Goal: Obtain resource: Download file/media

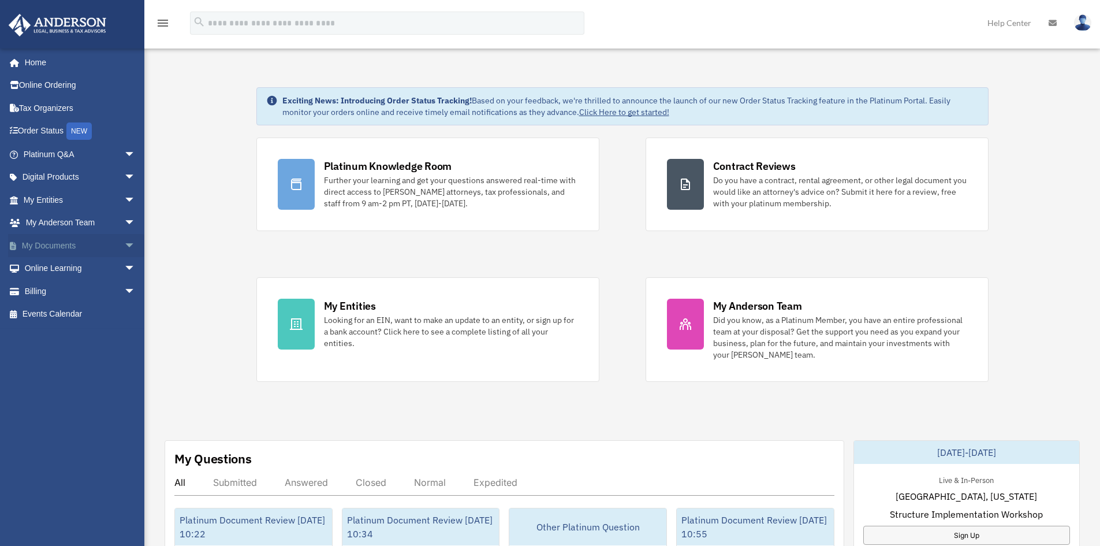
click at [124, 239] on span "arrow_drop_down" at bounding box center [135, 246] width 23 height 24
click at [50, 315] on link "Forms Library" at bounding box center [84, 314] width 137 height 23
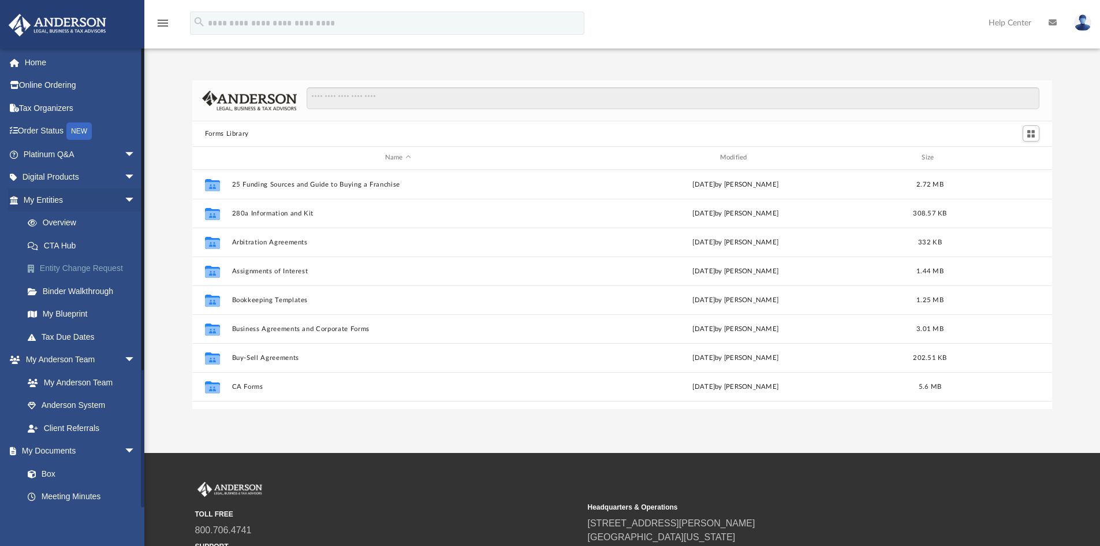
scroll to position [254, 851]
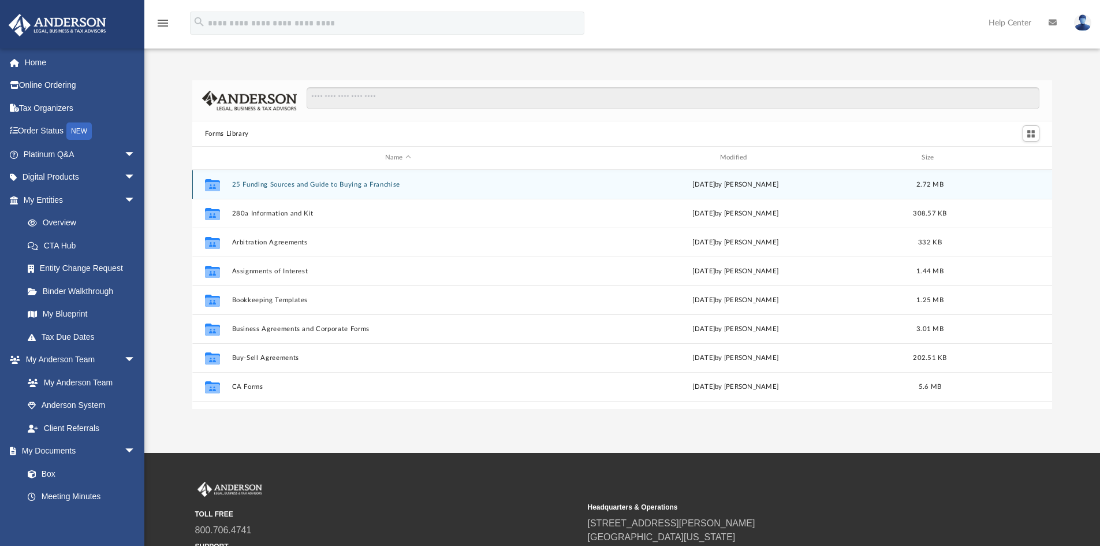
click at [269, 186] on button "25 Funding Sources and Guide to Buying a Franchise" at bounding box center [398, 185] width 333 height 8
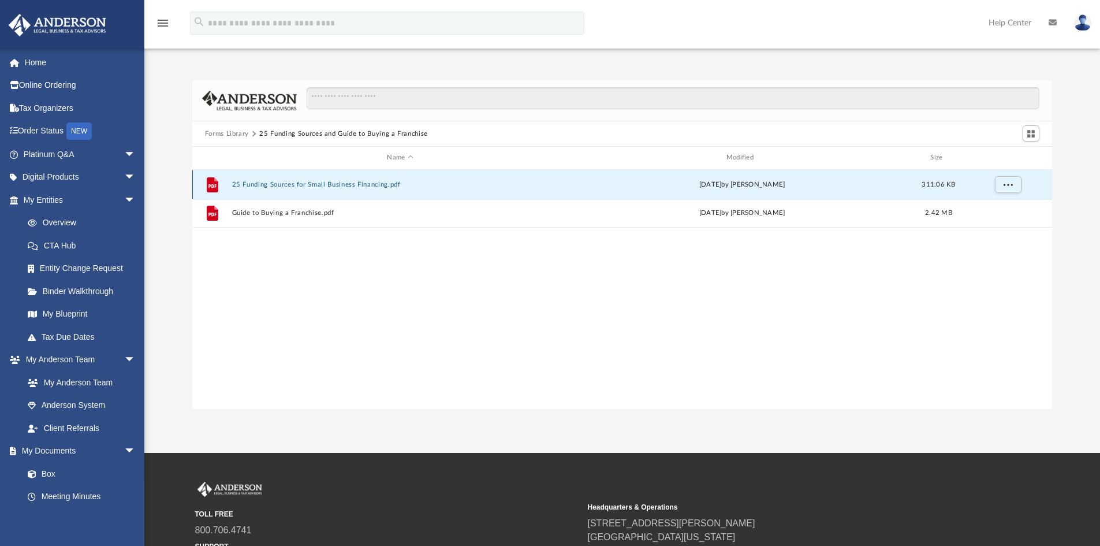
click at [274, 181] on button "25 Funding Sources for Small Business Financing.pdf" at bounding box center [400, 185] width 337 height 8
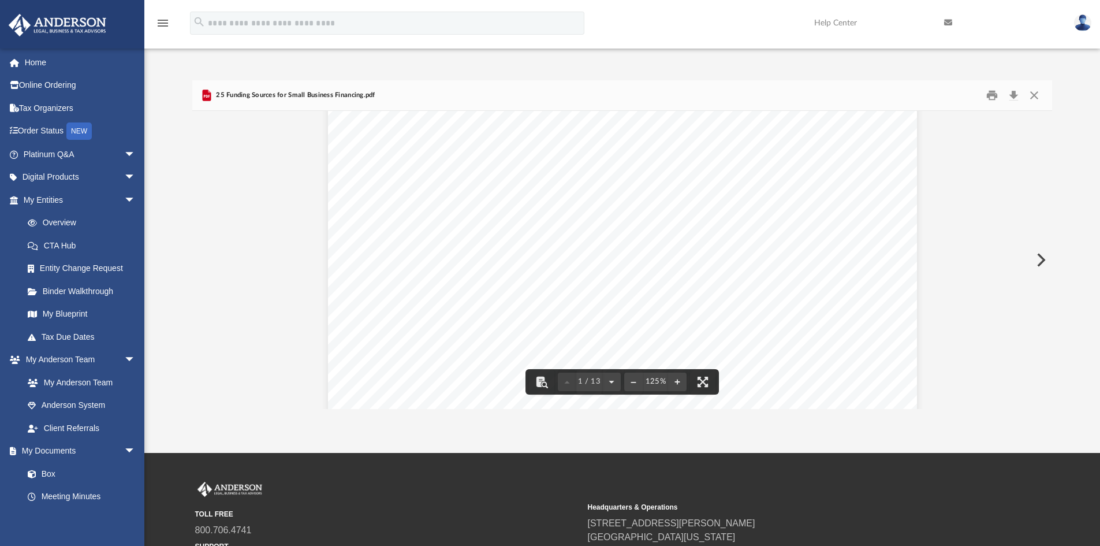
scroll to position [635, 0]
click at [1033, 93] on button "Close" at bounding box center [1034, 96] width 21 height 18
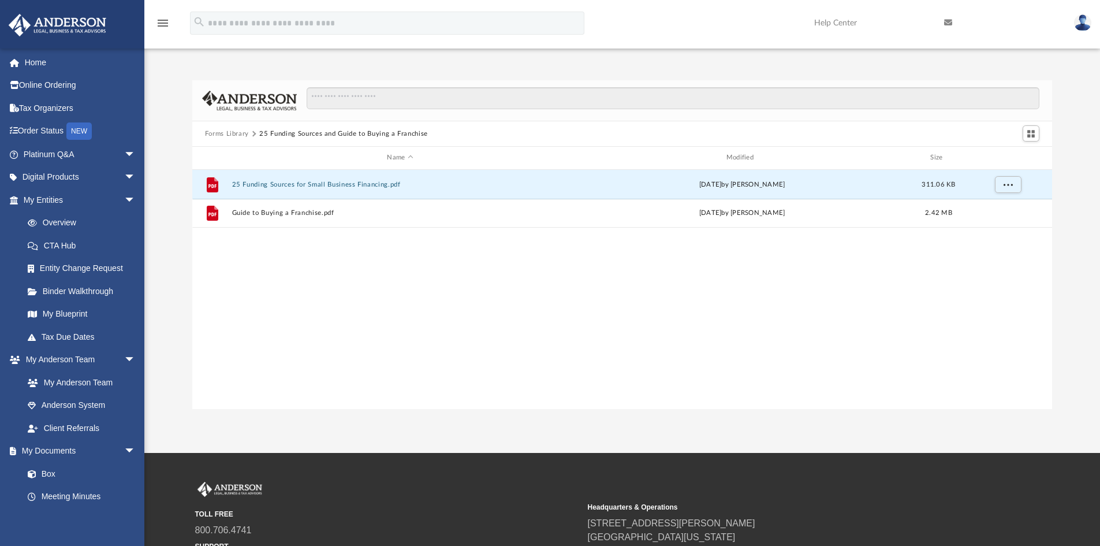
click at [243, 135] on button "Forms Library" at bounding box center [227, 134] width 44 height 10
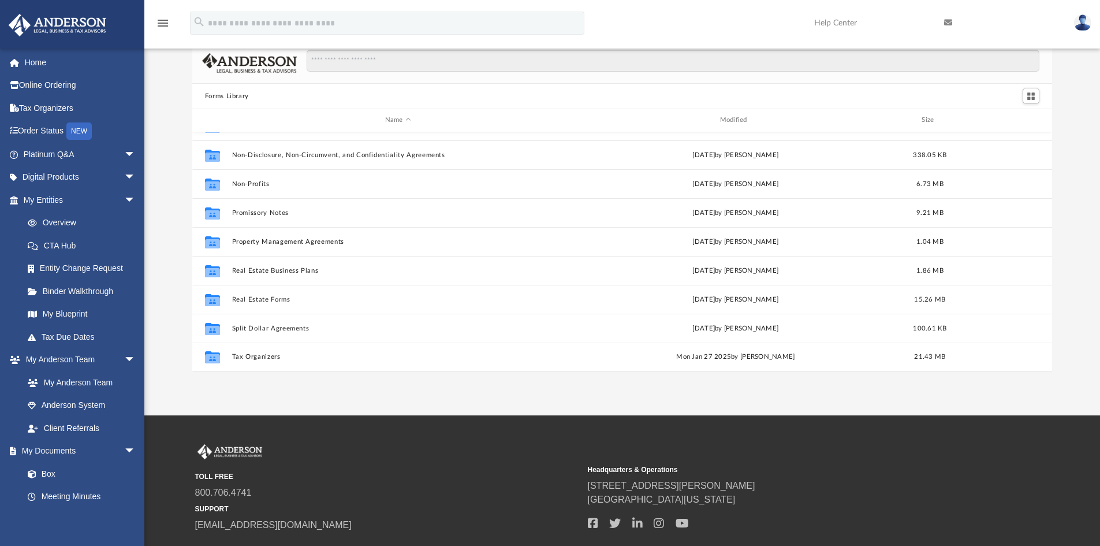
scroll to position [58, 0]
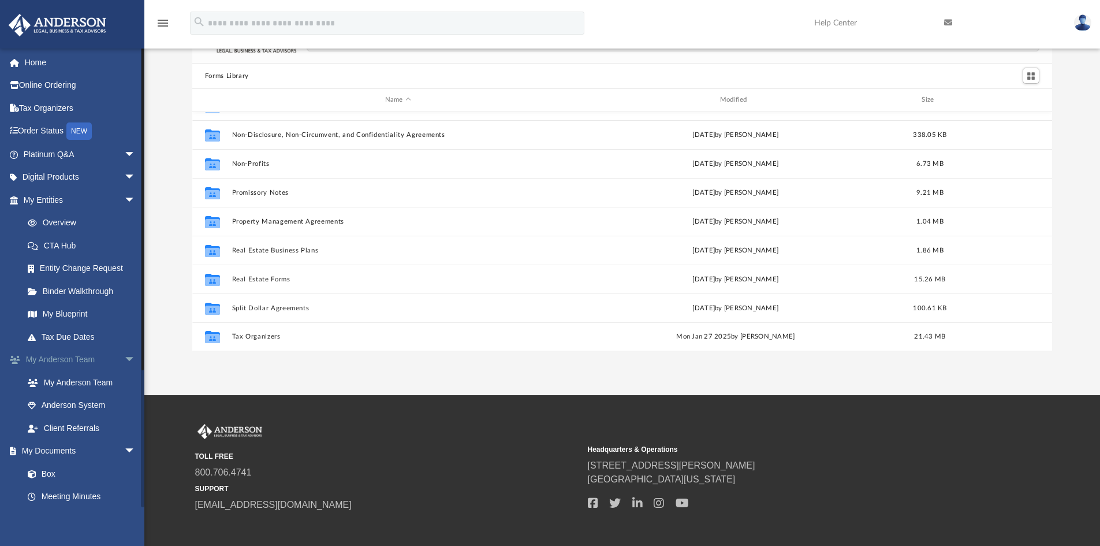
click at [124, 362] on span "arrow_drop_down" at bounding box center [135, 360] width 23 height 24
click at [124, 385] on span "arrow_drop_down" at bounding box center [135, 383] width 23 height 24
click at [124, 407] on span "arrow_drop_down" at bounding box center [135, 406] width 23 height 24
click at [124, 407] on span "arrow_drop_up" at bounding box center [135, 406] width 23 height 24
click at [124, 407] on span "arrow_drop_down" at bounding box center [135, 406] width 23 height 24
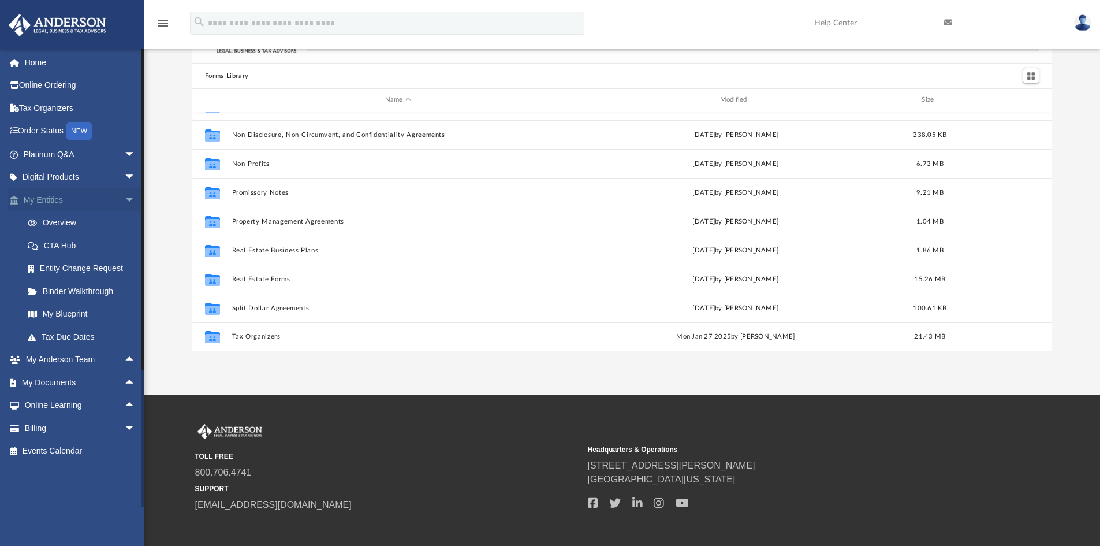
click at [124, 201] on span "arrow_drop_down" at bounding box center [135, 200] width 23 height 24
